Goal: Navigation & Orientation: Find specific page/section

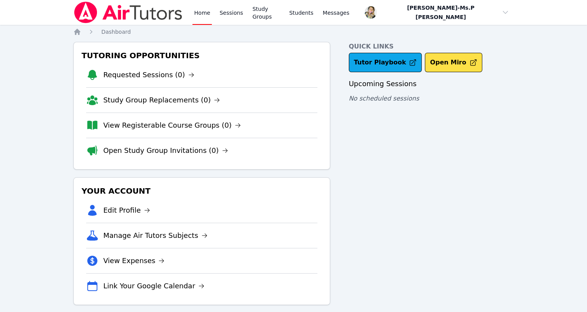
drag, startPoint x: 0, startPoint y: 0, endPoint x: 214, endPoint y: 9, distance: 214.6
click at [214, 9] on div "Home Sessions Study Groups Students Messages" at bounding box center [271, 12] width 158 height 25
click at [223, 12] on link "Sessions" at bounding box center [231, 12] width 27 height 25
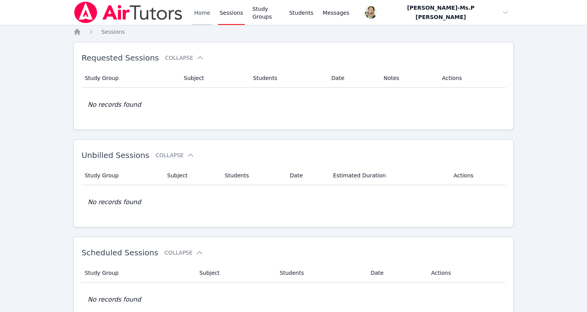
click at [195, 13] on link "Home" at bounding box center [201, 12] width 19 height 25
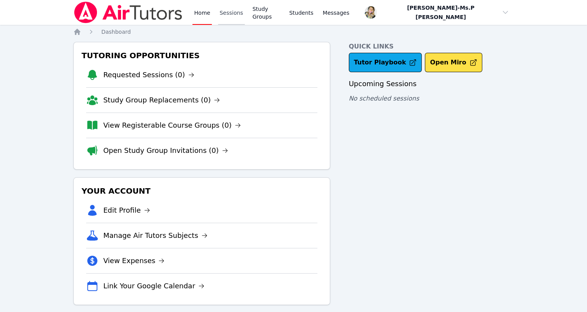
click at [221, 14] on link "Sessions" at bounding box center [231, 12] width 27 height 25
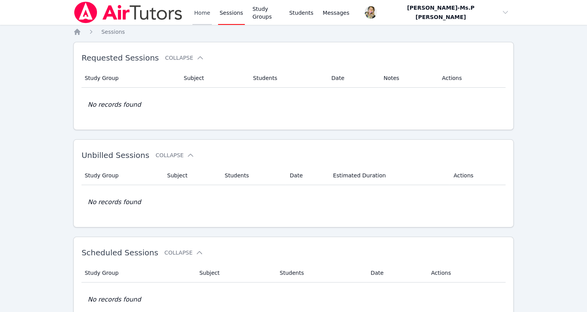
click at [207, 12] on link "Home" at bounding box center [201, 12] width 19 height 25
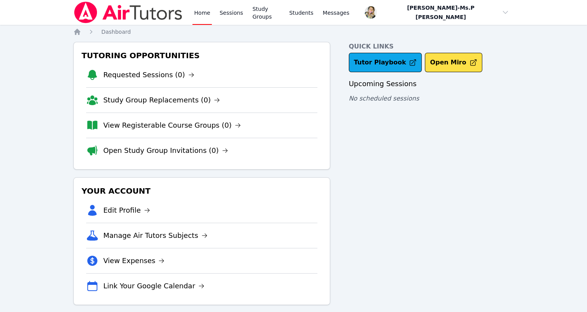
click at [383, 51] on div "Quick Links Tutor Playbook Open Miro" at bounding box center [431, 57] width 165 height 30
click at [383, 64] on link "Tutor Playbook" at bounding box center [385, 62] width 73 height 19
